Goal: Task Accomplishment & Management: Manage account settings

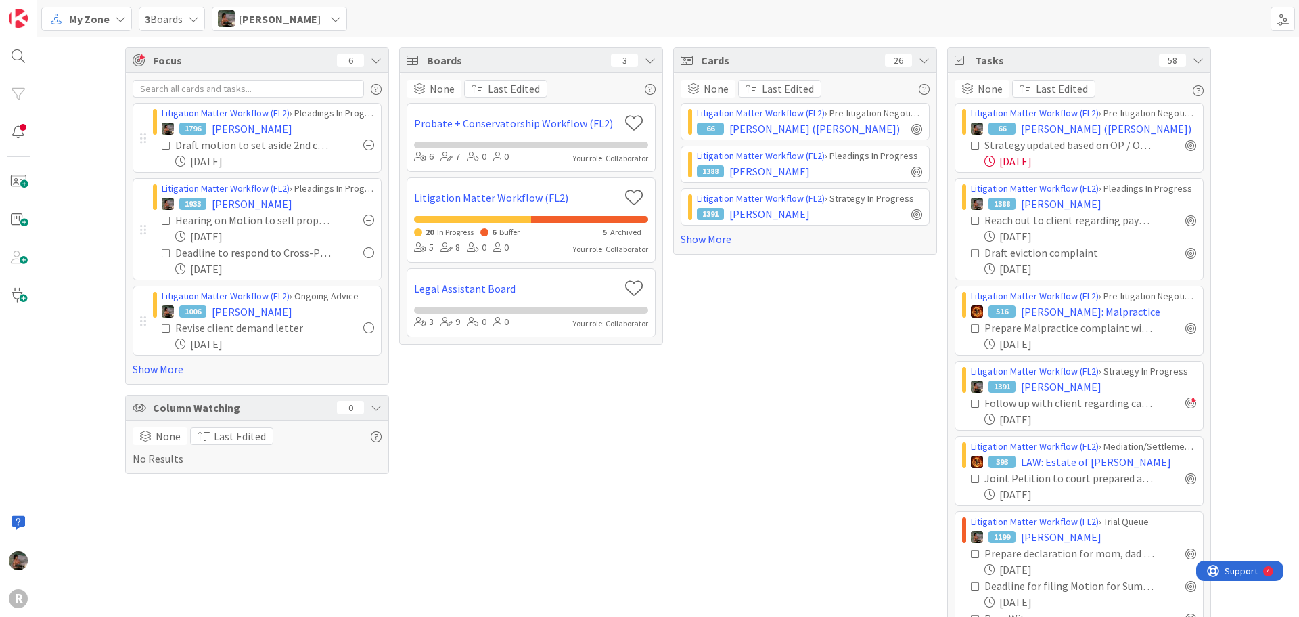
scroll to position [30, 0]
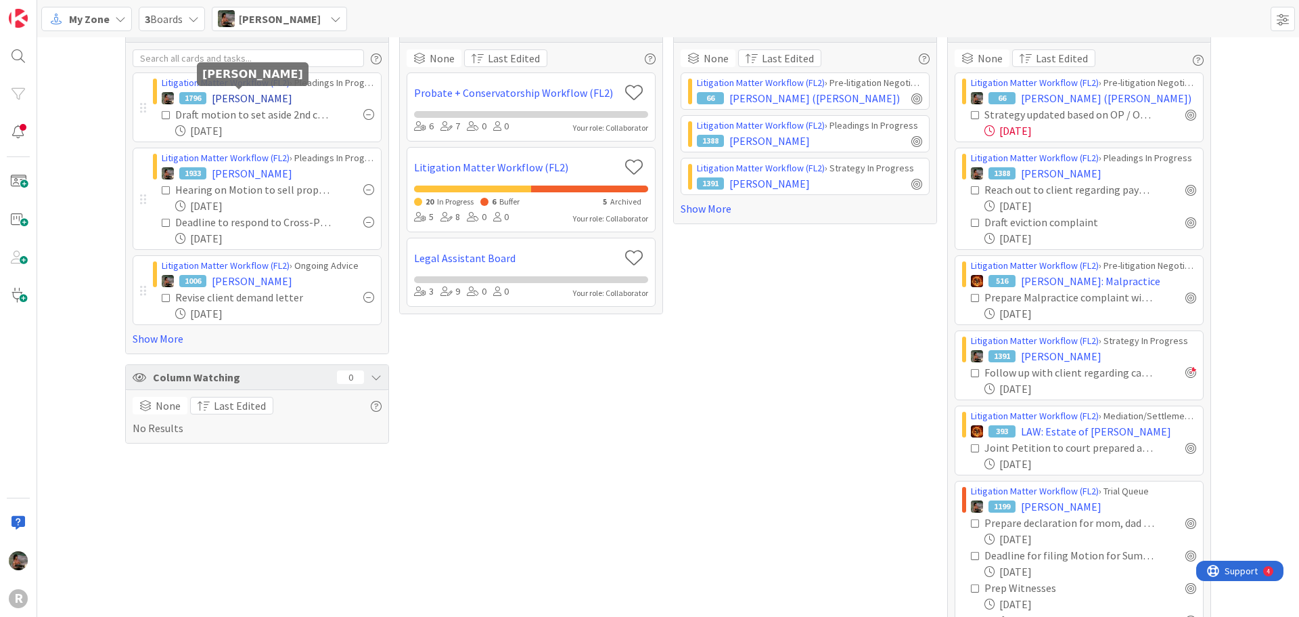
click at [239, 97] on span "[PERSON_NAME]" at bounding box center [252, 98] width 81 height 16
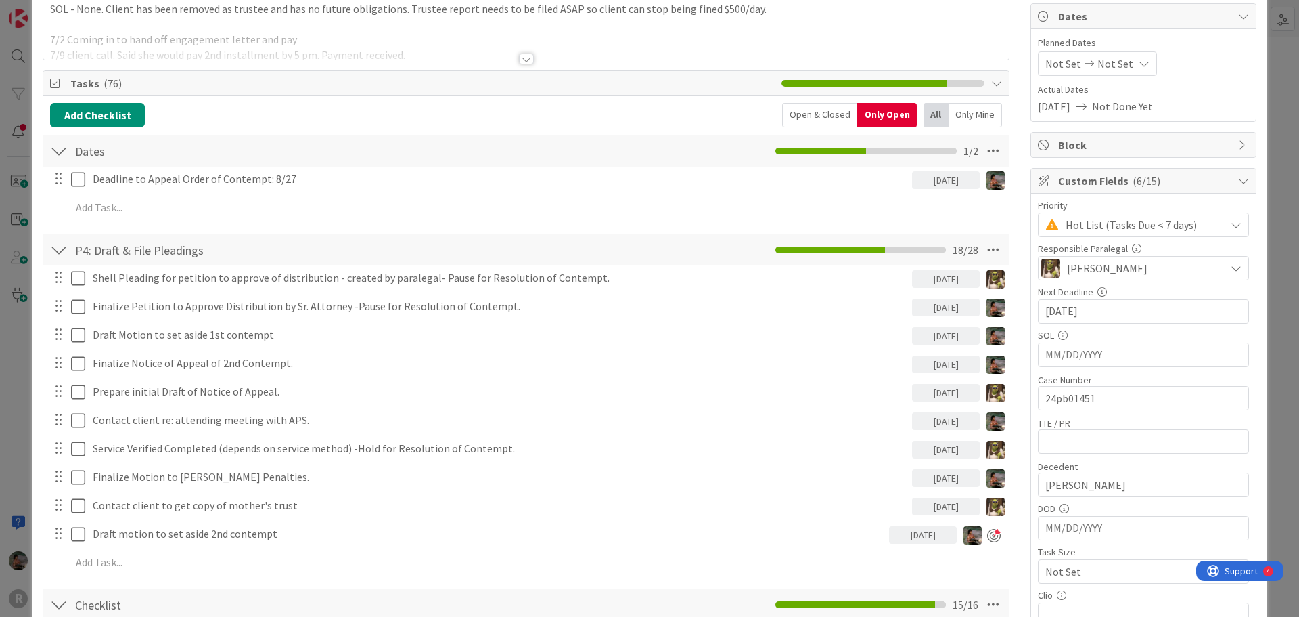
scroll to position [135, 0]
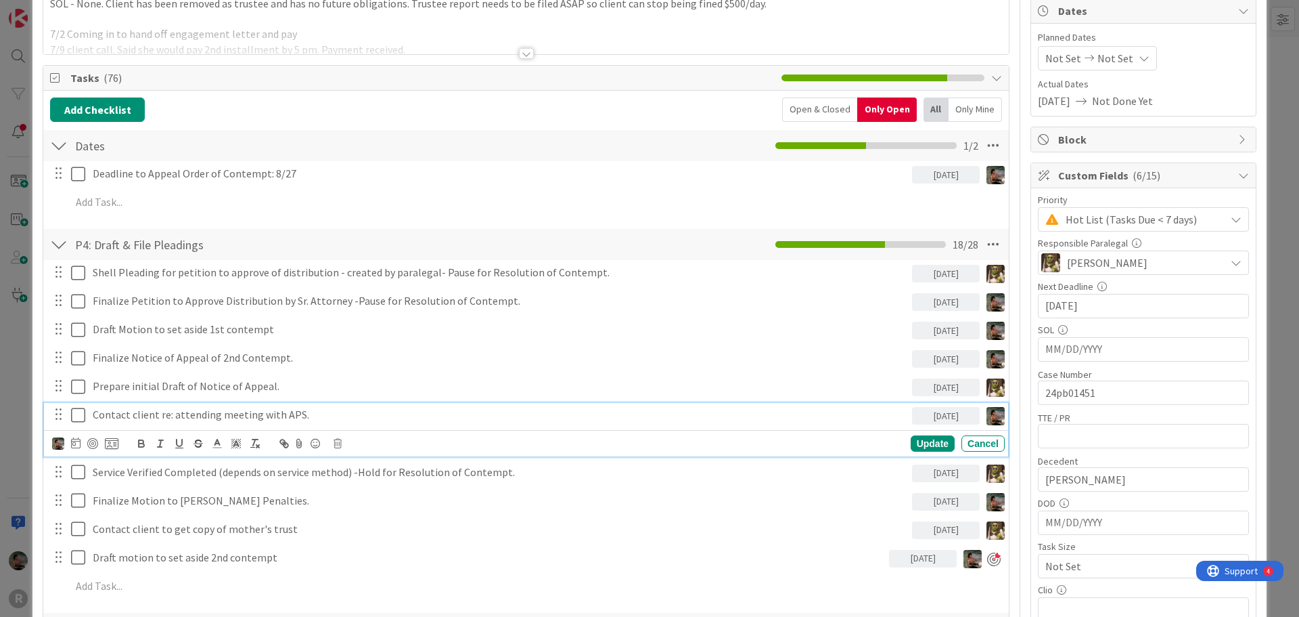
click at [79, 416] on icon at bounding box center [81, 415] width 20 height 16
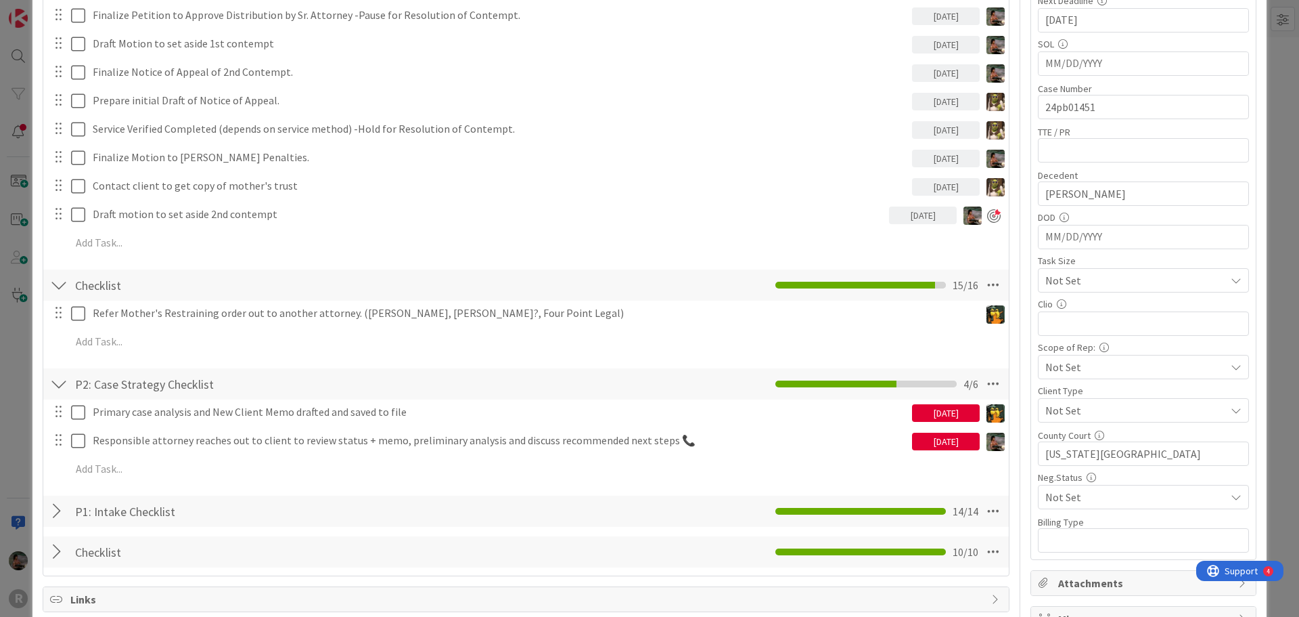
scroll to position [609, 0]
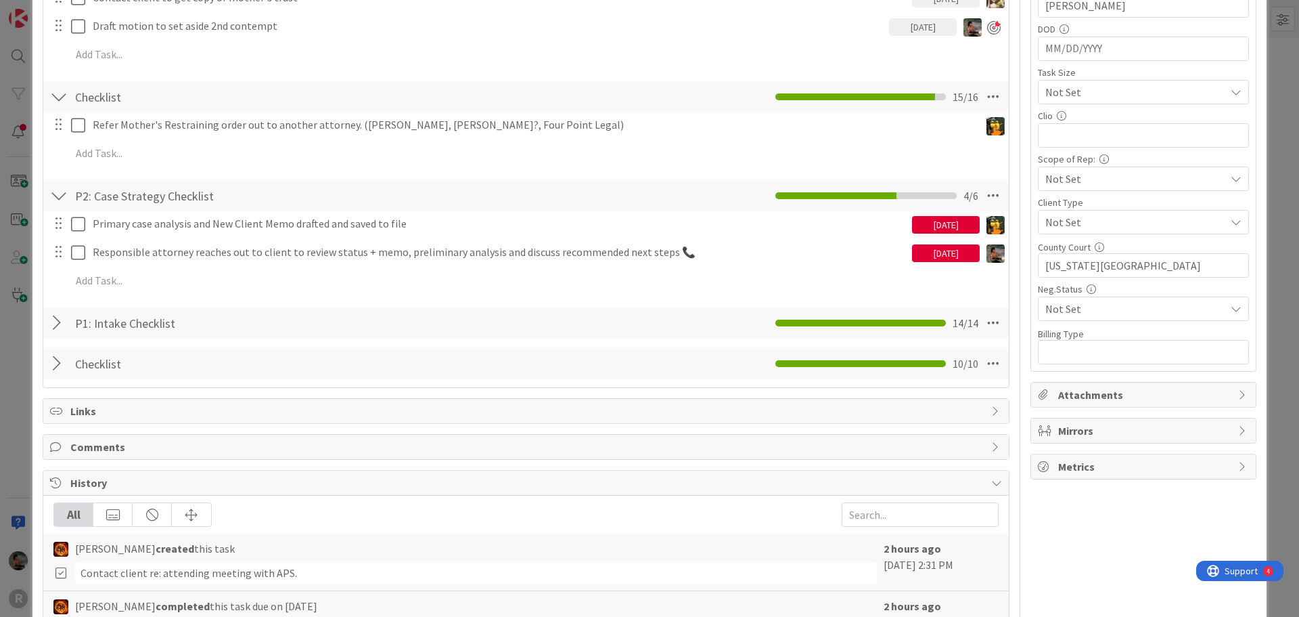
click at [164, 490] on span "History" at bounding box center [527, 482] width 914 height 16
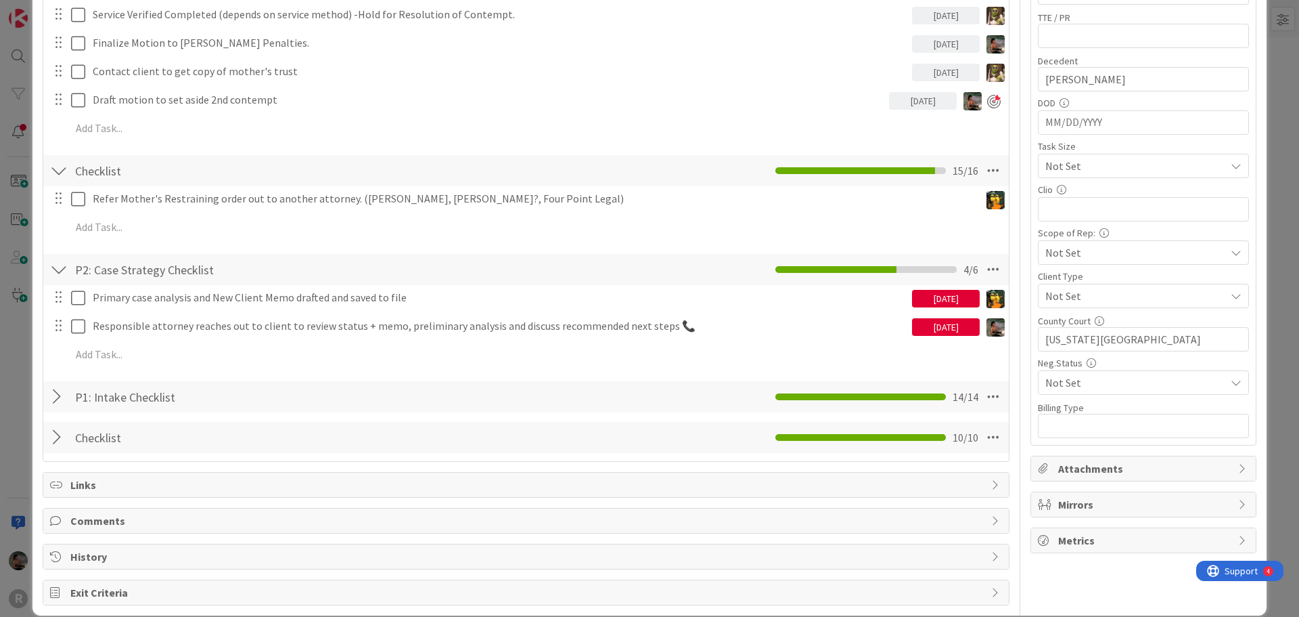
scroll to position [541, 0]
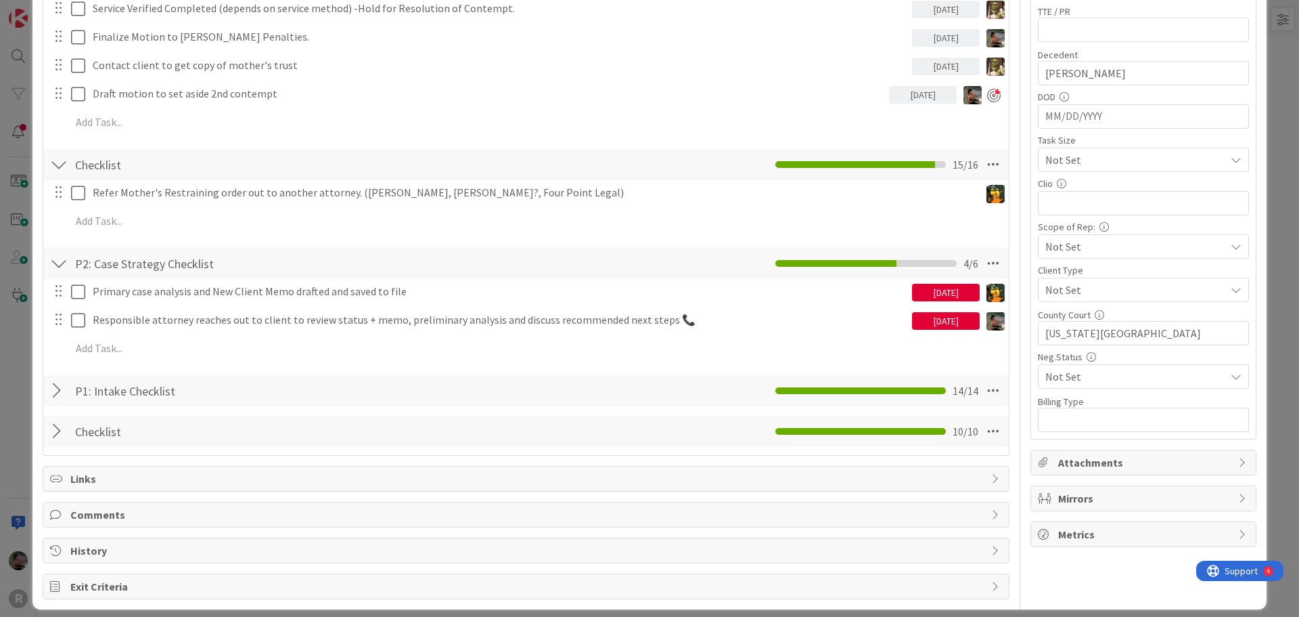
click at [98, 554] on span "History" at bounding box center [527, 550] width 914 height 16
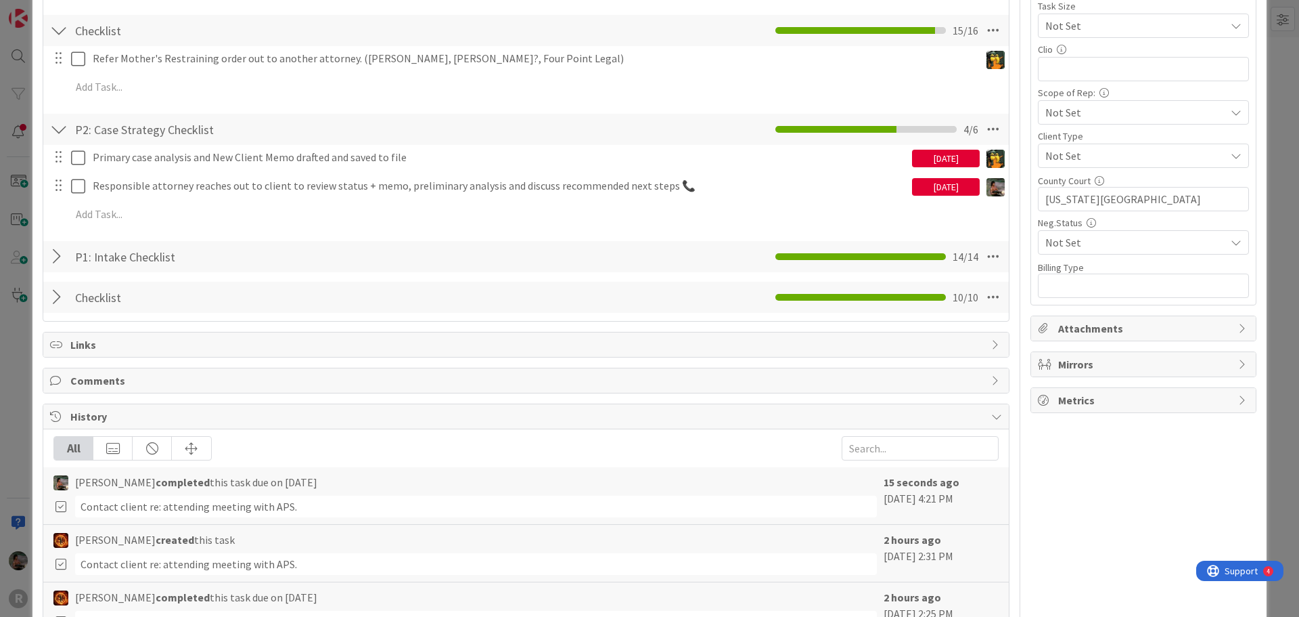
scroll to position [677, 0]
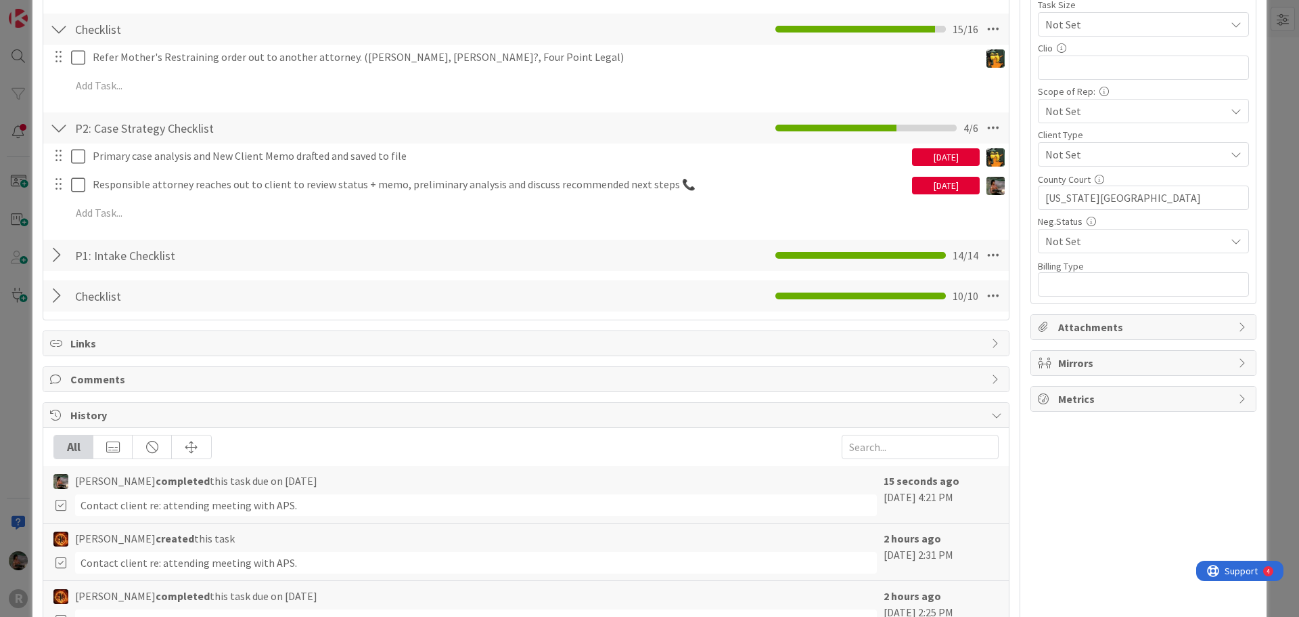
click at [62, 504] on icon at bounding box center [60, 505] width 15 height 12
click at [271, 498] on div "Contact client re: attending meeting with APS." at bounding box center [476, 505] width 802 height 22
click at [229, 487] on span "[PERSON_NAME] completed this task due on [DATE]" at bounding box center [196, 480] width 242 height 16
click at [194, 483] on b "completed" at bounding box center [183, 481] width 54 height 14
drag, startPoint x: 888, startPoint y: 487, endPoint x: 516, endPoint y: 437, distance: 375.6
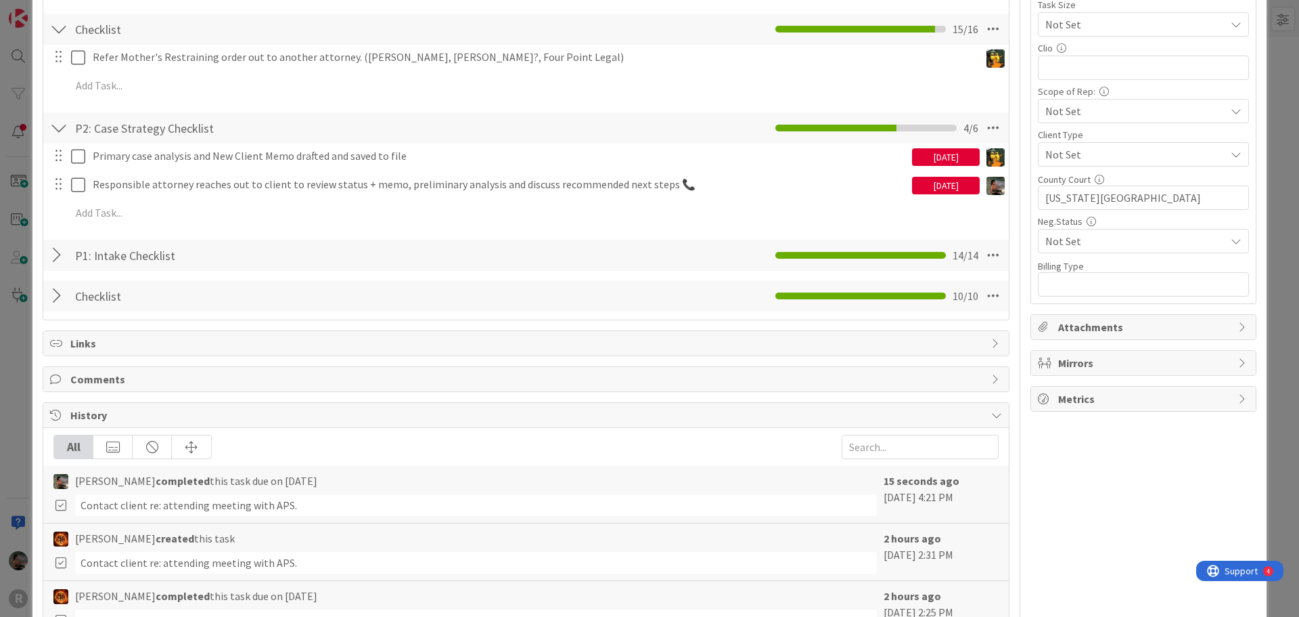
click at [867, 486] on div "[PERSON_NAME] completed this task due on [DATE] Contact client re: attending me…" at bounding box center [526, 495] width 966 height 58
click at [103, 483] on span "[PERSON_NAME] completed this task due on [DATE]" at bounding box center [196, 480] width 242 height 16
click at [94, 507] on div "Contact client re: attending meeting with APS." at bounding box center [476, 505] width 802 height 22
click at [58, 478] on img at bounding box center [60, 481] width 15 height 15
click at [58, 503] on icon at bounding box center [60, 505] width 15 height 12
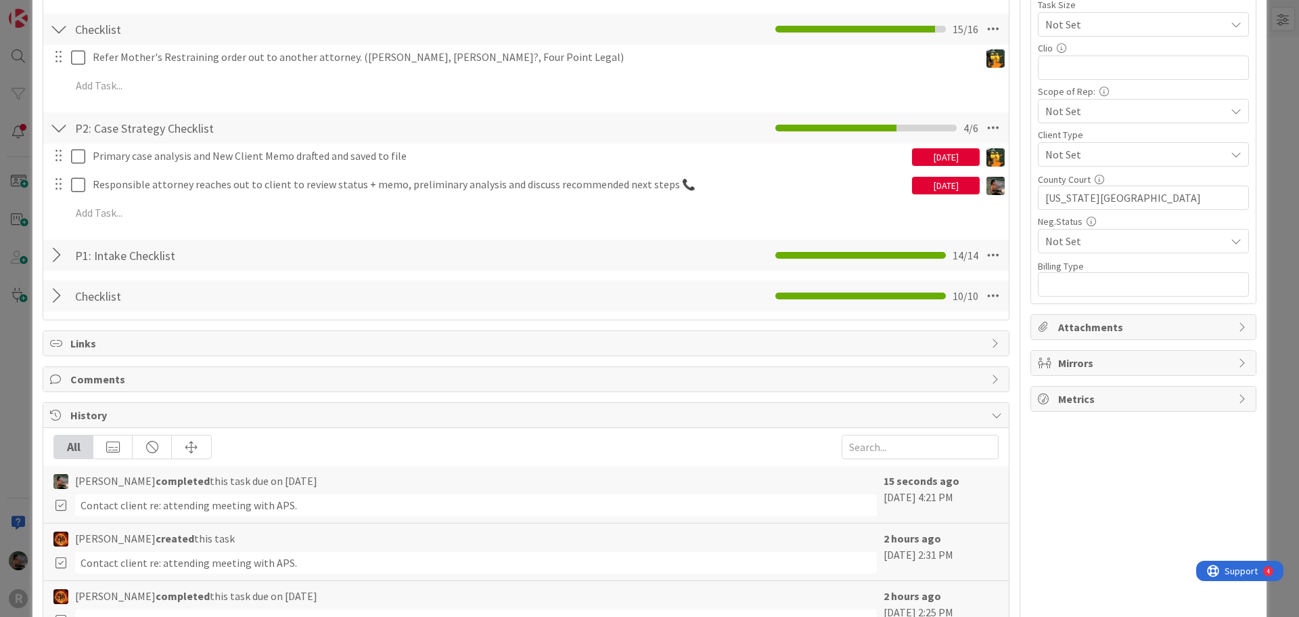
click at [143, 504] on div "Contact client re: attending meeting with APS." at bounding box center [476, 505] width 802 height 22
click at [334, 502] on div "Contact client re: attending meeting with APS." at bounding box center [476, 505] width 802 height 22
drag, startPoint x: 599, startPoint y: 498, endPoint x: 531, endPoint y: 477, distance: 70.9
drag, startPoint x: 531, startPoint y: 477, endPoint x: 885, endPoint y: 495, distance: 354.4
click at [885, 495] on div "15 seconds ago [DATE] 4:21 PM" at bounding box center [941, 493] width 115 height 43
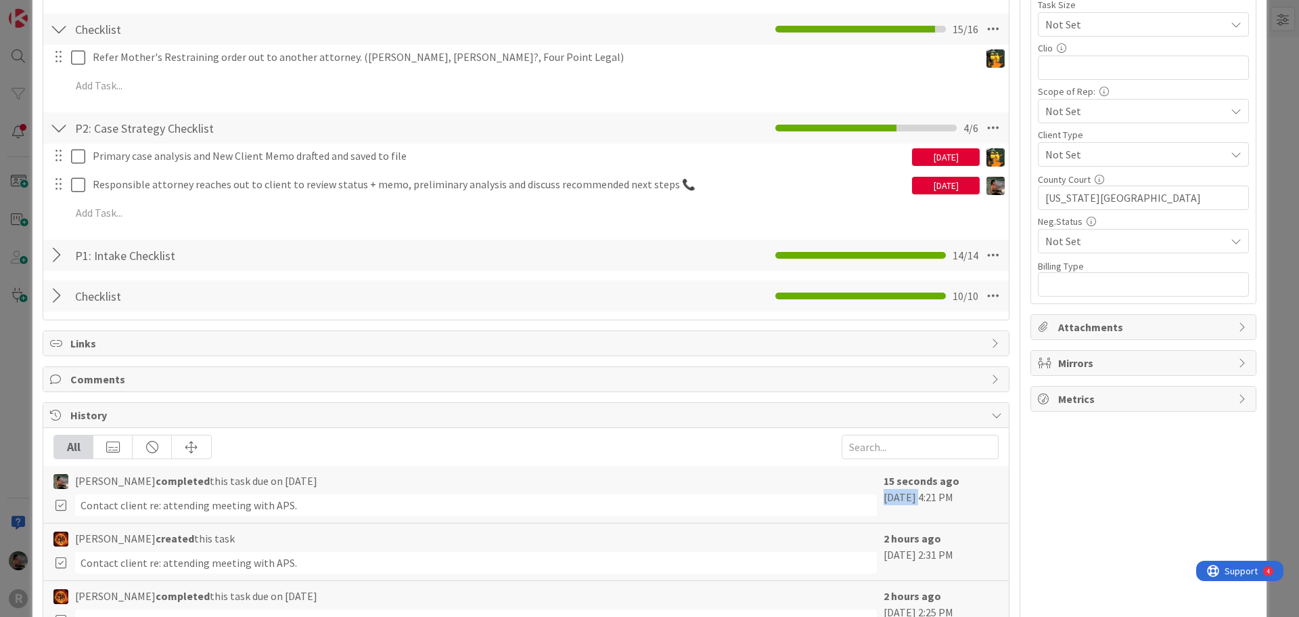
click at [885, 495] on div "15 seconds ago [DATE] 4:21 PM" at bounding box center [941, 493] width 115 height 43
click at [194, 489] on div "[PERSON_NAME] completed this task due on [DATE] Contact client re: attending me…" at bounding box center [465, 493] width 824 height 43
drag, startPoint x: 301, startPoint y: 508, endPoint x: 79, endPoint y: 508, distance: 222.7
click at [79, 508] on div "Contact client re: attending meeting with APS." at bounding box center [476, 505] width 802 height 22
copy div "Contact client re: attending meeting with APS."
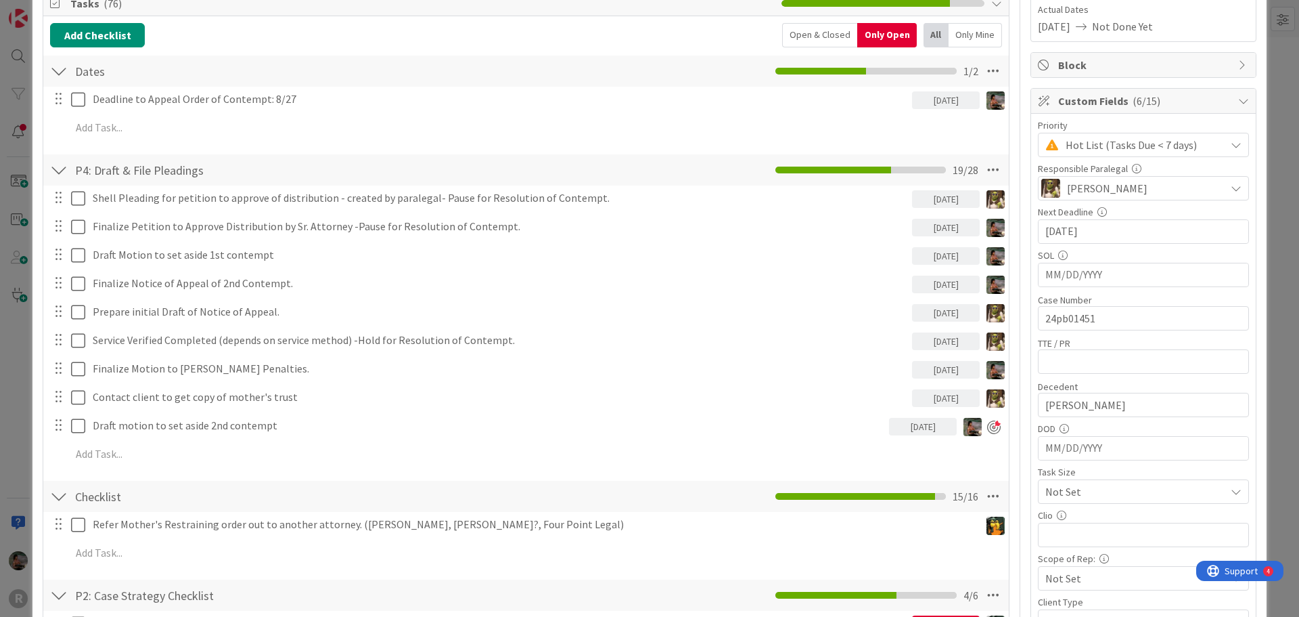
scroll to position [338, 0]
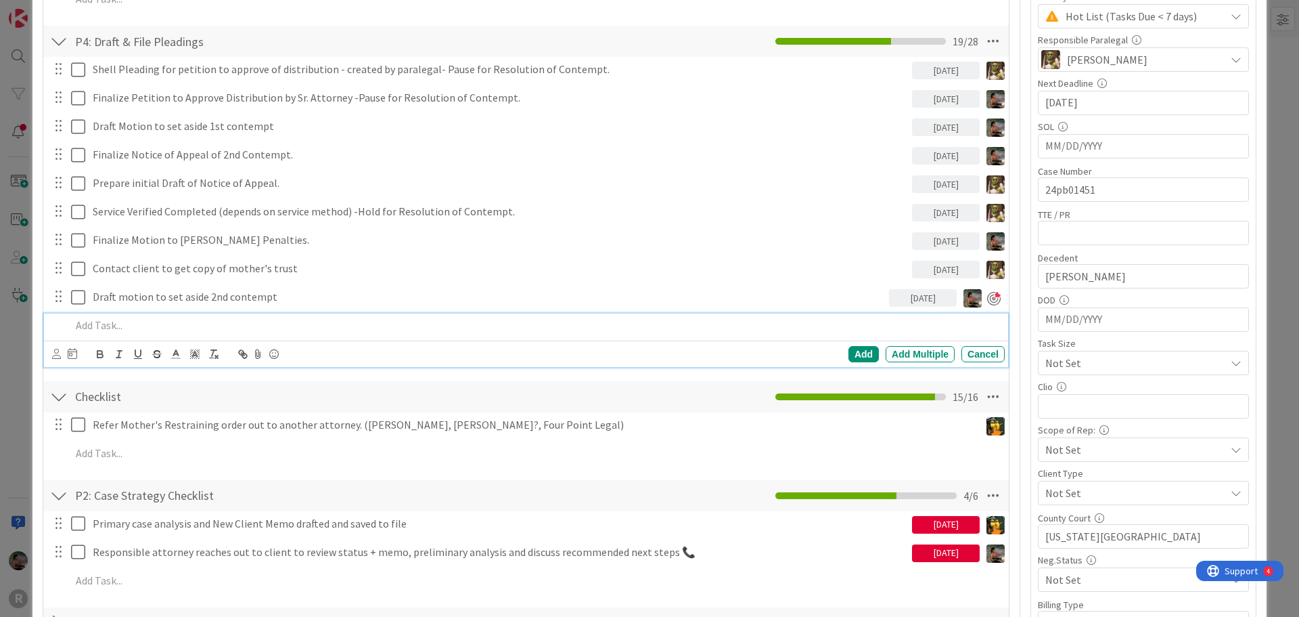
click at [102, 323] on p at bounding box center [535, 325] width 929 height 16
click at [849, 353] on div "Add" at bounding box center [864, 354] width 30 height 16
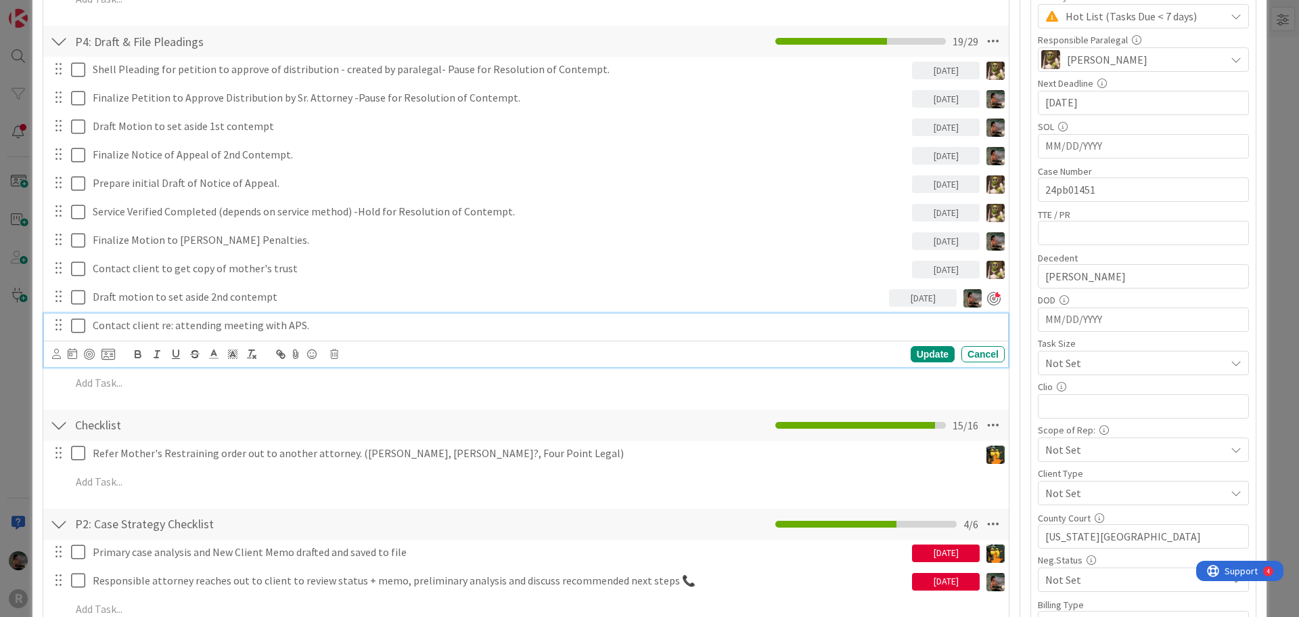
click at [127, 319] on span "Contact client re: attending meeting with APS." at bounding box center [201, 325] width 217 height 14
click at [89, 351] on div at bounding box center [89, 354] width 11 height 11
click at [54, 357] on icon at bounding box center [56, 354] width 9 height 10
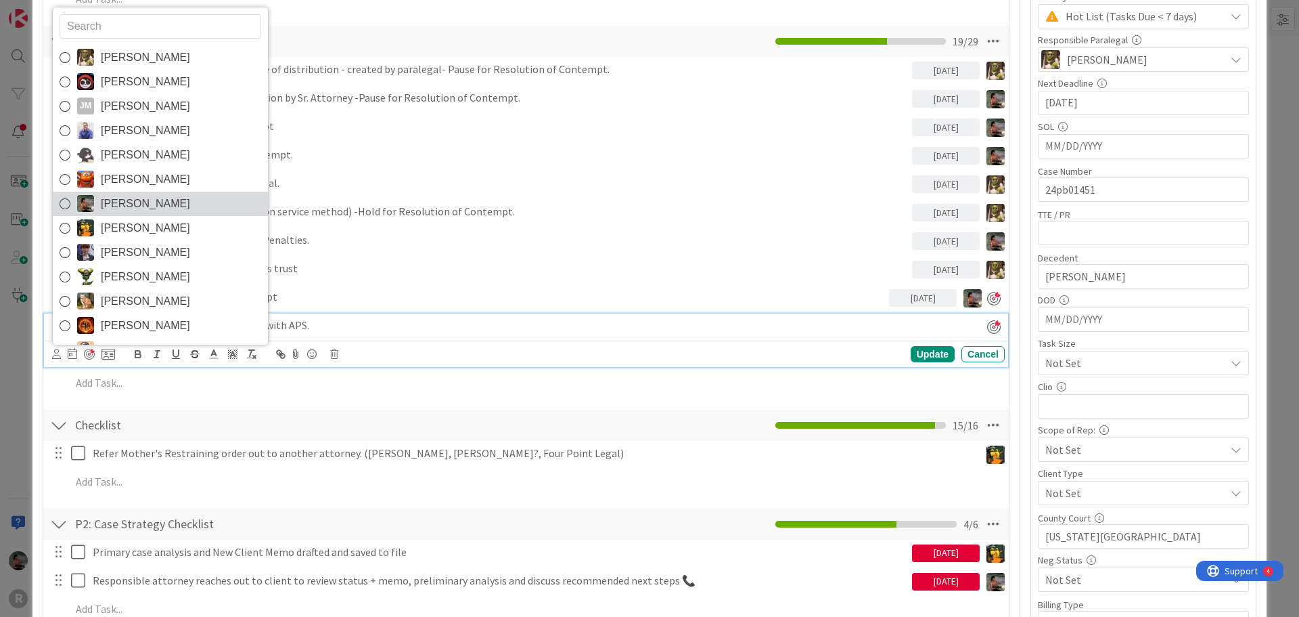
click at [152, 197] on span "[PERSON_NAME]" at bounding box center [145, 204] width 89 height 20
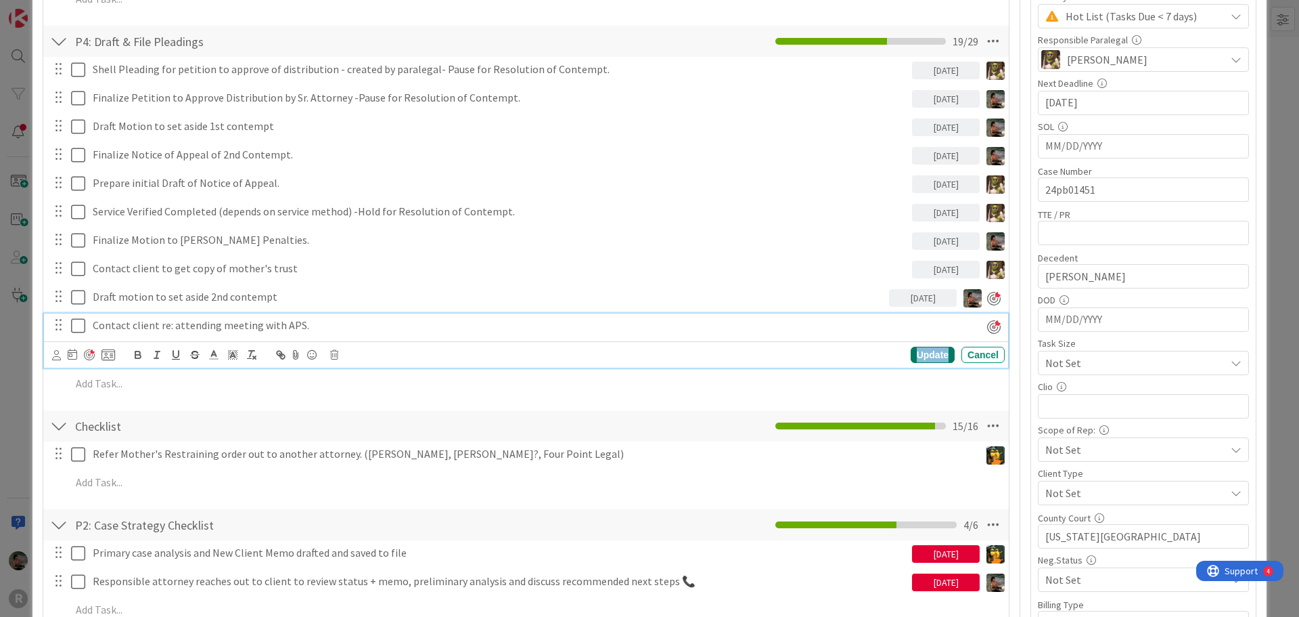
click at [930, 357] on div "Update" at bounding box center [933, 354] width 44 height 16
click at [931, 327] on p "Contact client re: attending meeting with APS." at bounding box center [522, 325] width 859 height 16
click at [68, 353] on icon at bounding box center [72, 354] width 9 height 11
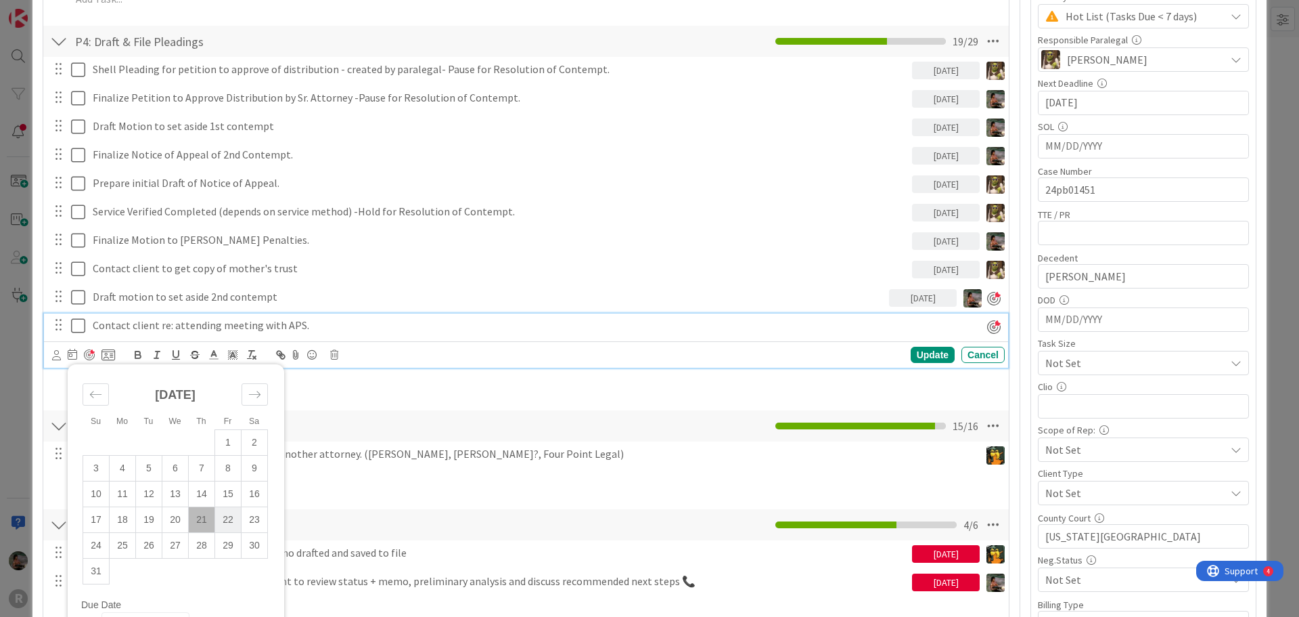
click at [222, 518] on td "22" at bounding box center [228, 520] width 26 height 26
type input "[DATE]"
click at [930, 360] on div "Update" at bounding box center [933, 354] width 44 height 16
